Goal: Go to known website: Access a specific website the user already knows

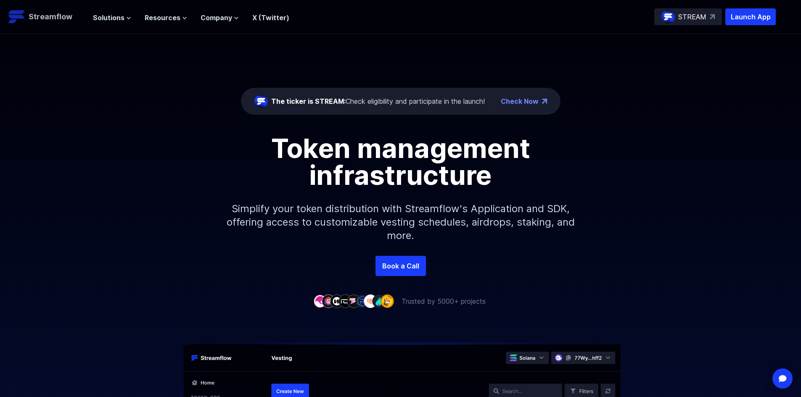
click at [62, 16] on p "Streamflow" at bounding box center [51, 17] width 44 height 12
click at [57, 19] on p "Streamflow" at bounding box center [51, 17] width 44 height 12
click at [749, 19] on p "Launch App" at bounding box center [750, 16] width 50 height 17
click at [736, 20] on p "Launch App" at bounding box center [750, 16] width 50 height 17
click at [679, 23] on div "STREAM" at bounding box center [688, 16] width 68 height 17
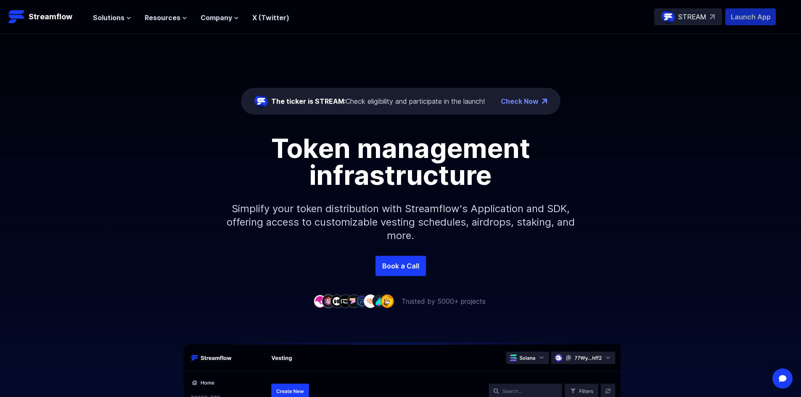
click at [743, 18] on p "Launch App" at bounding box center [750, 16] width 50 height 17
